Goal: Task Accomplishment & Management: Manage account settings

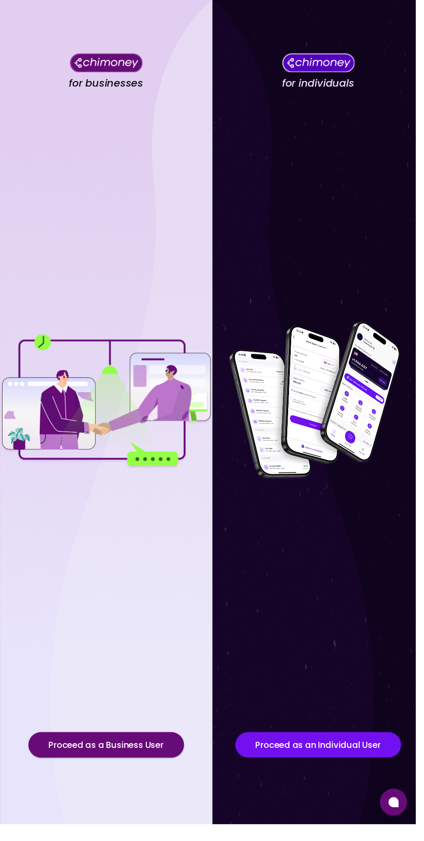
click at [141, 773] on button "Proceed as a Business User" at bounding box center [108, 760] width 159 height 26
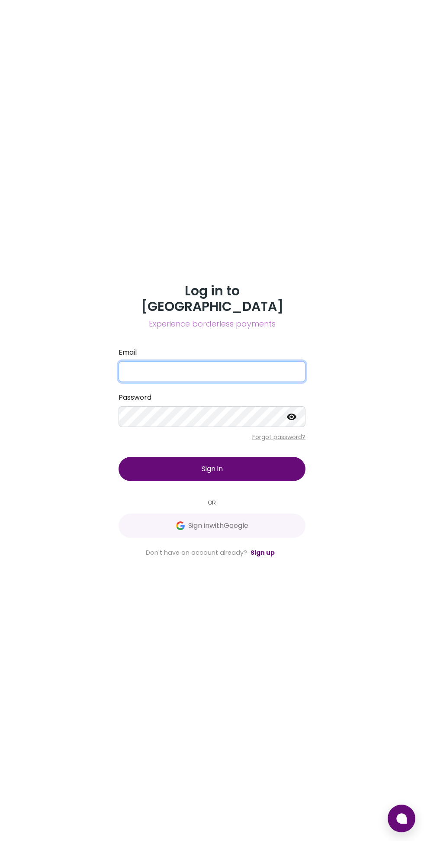
click at [141, 382] on input "Email" at bounding box center [212, 371] width 187 height 21
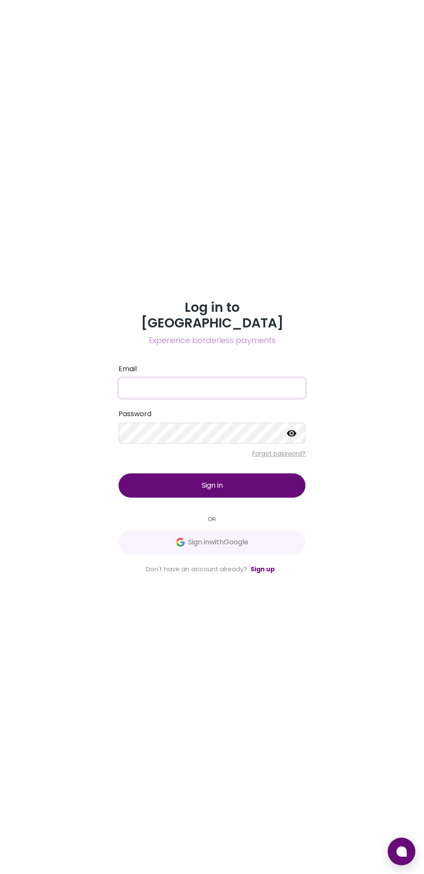
type input "[EMAIL_ADDRESS][DOMAIN_NAME]"
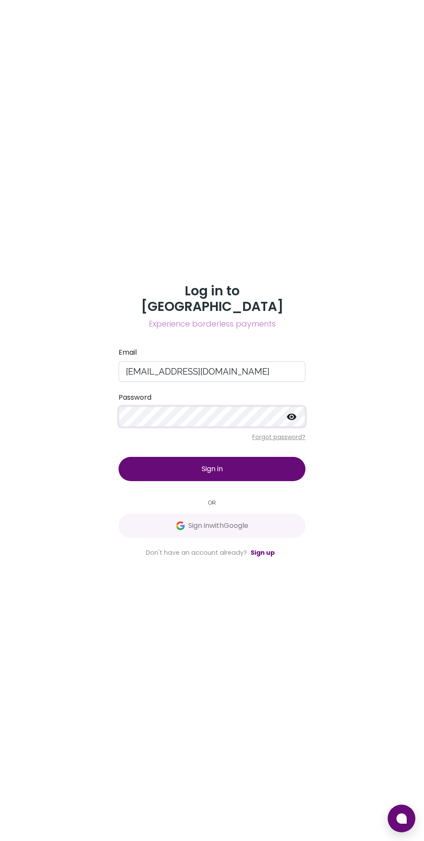
click at [285, 481] on button "Sign in" at bounding box center [212, 469] width 187 height 24
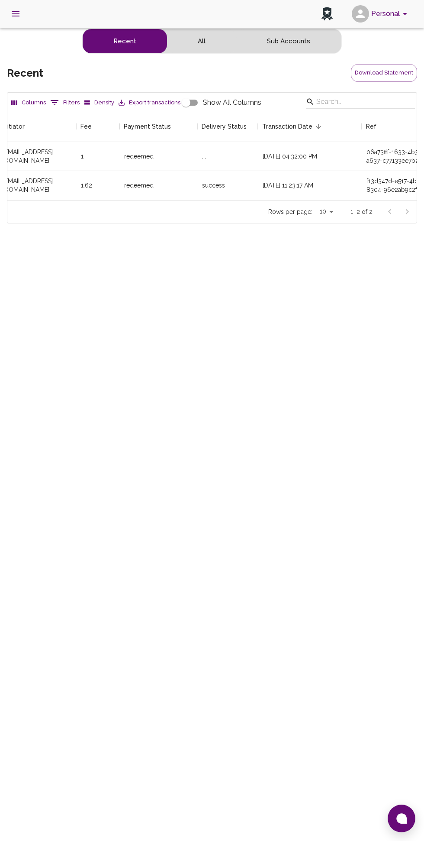
scroll to position [0, 269]
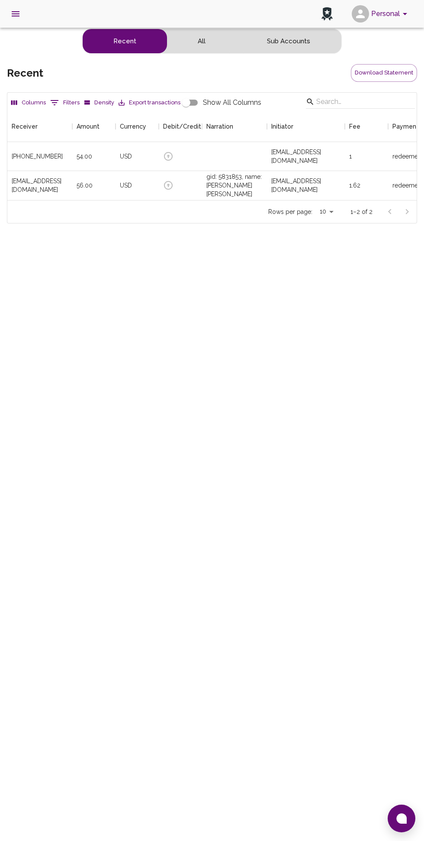
scroll to position [0, 292]
